Goal: Navigation & Orientation: Find specific page/section

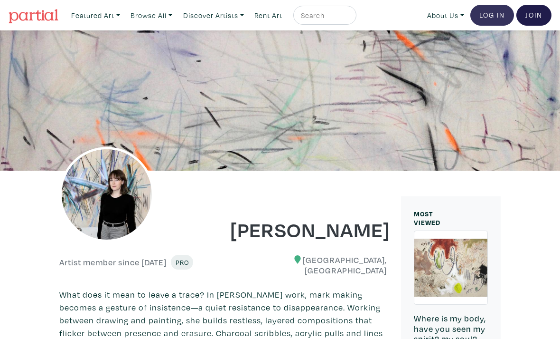
click at [500, 15] on link "Log In" at bounding box center [493, 15] width 44 height 21
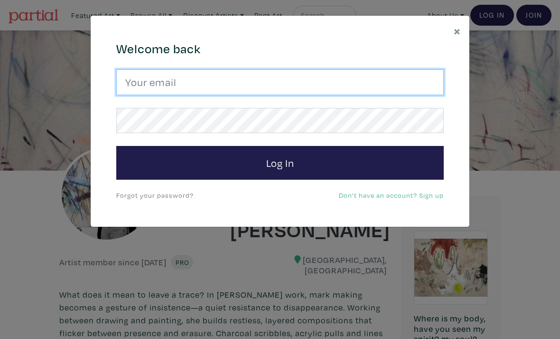
click at [382, 79] on input "email" at bounding box center [280, 82] width 328 height 26
type input "ritchie.mash@hotmail.com"
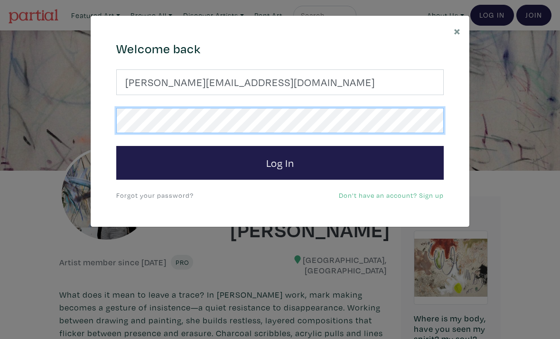
click at [280, 162] on button "Log In" at bounding box center [280, 163] width 328 height 34
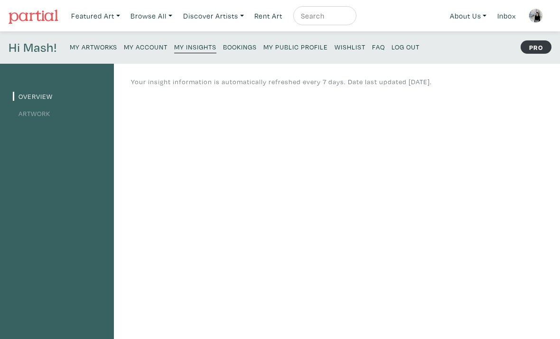
click at [246, 47] on small "Bookings" at bounding box center [240, 46] width 34 height 9
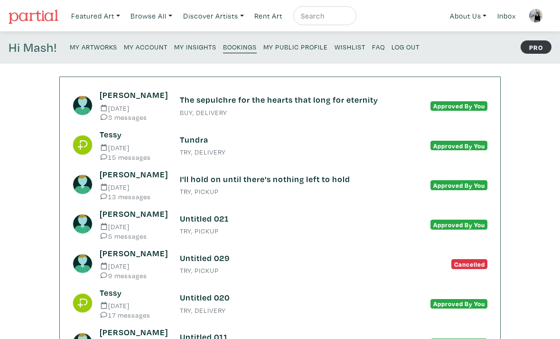
click at [249, 110] on small "BUY, DELIVERY" at bounding box center [280, 112] width 200 height 7
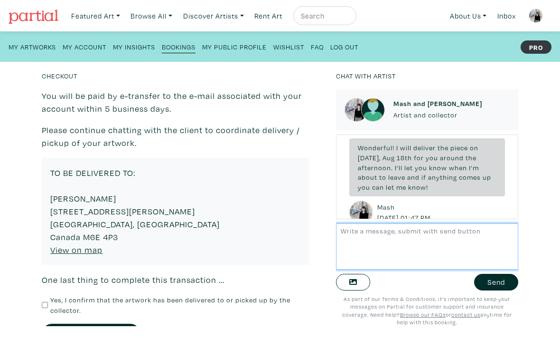
scroll to position [304, 0]
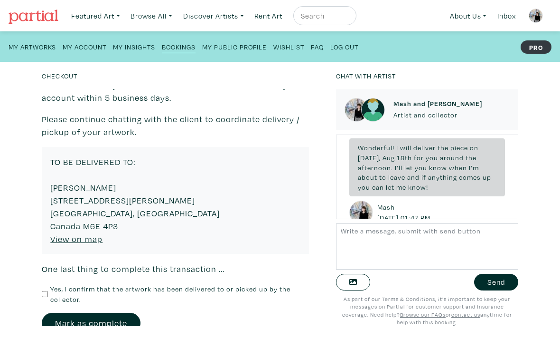
drag, startPoint x: 51, startPoint y: 185, endPoint x: 107, endPoint y: 215, distance: 63.9
click at [107, 215] on div "TO BE DELIVERED TO: Ryan Haley 93 McRoberts Ave Toronto, ON Canada M6E 4P3 View…" at bounding box center [175, 200] width 267 height 107
drag, startPoint x: 116, startPoint y: 223, endPoint x: 47, endPoint y: 183, distance: 79.6
click at [47, 183] on div "TO BE DELIVERED TO: Ryan Haley 93 McRoberts Ave Toronto, ON Canada M6E 4P3 View…" at bounding box center [175, 200] width 267 height 107
copy div "Ryan Haley 93 McRoberts Ave Toronto, ON Canada M6E 4P3"
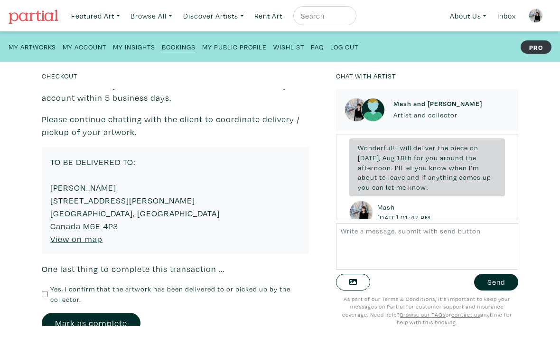
click at [69, 242] on div "TO BE DELIVERED TO: Ryan Haley 93 McRoberts Ave Toronto, ON Canada M6E 4P3 View…" at bounding box center [175, 200] width 267 height 107
click at [66, 239] on u "View on map" at bounding box center [76, 238] width 52 height 11
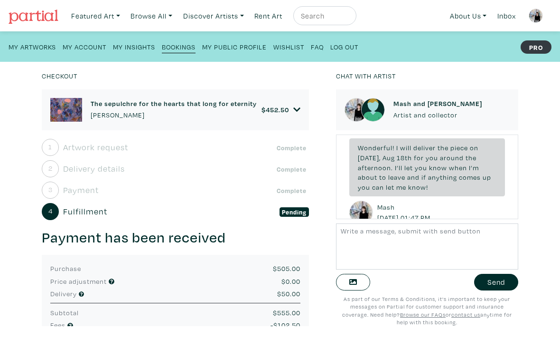
click at [237, 47] on small "My Public Profile" at bounding box center [234, 46] width 65 height 9
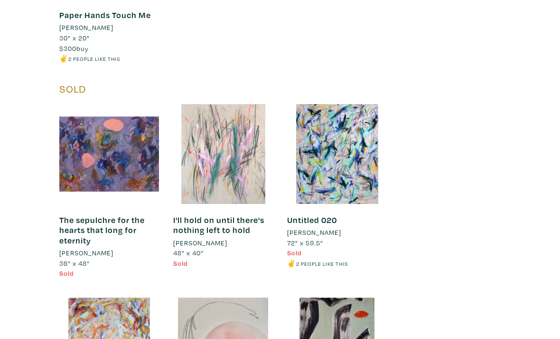
scroll to position [3144, 0]
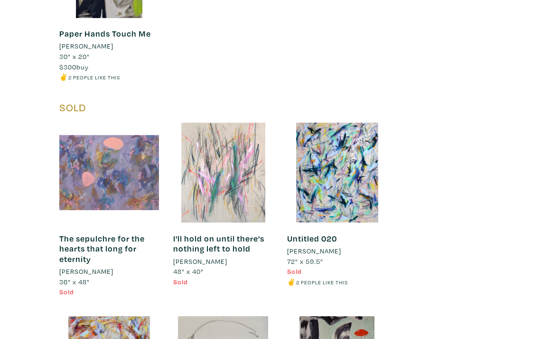
click at [120, 148] on div at bounding box center [109, 173] width 100 height 100
click at [122, 139] on div at bounding box center [109, 173] width 100 height 100
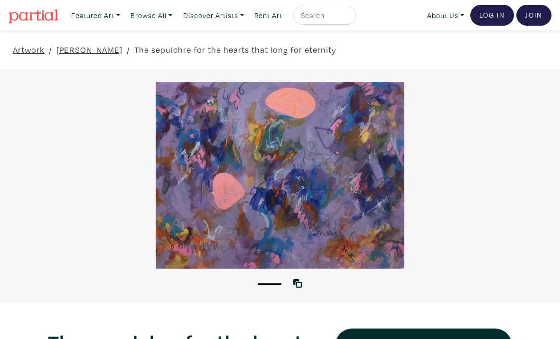
click at [308, 199] on div at bounding box center [280, 175] width 560 height 187
